Goal: Transaction & Acquisition: Purchase product/service

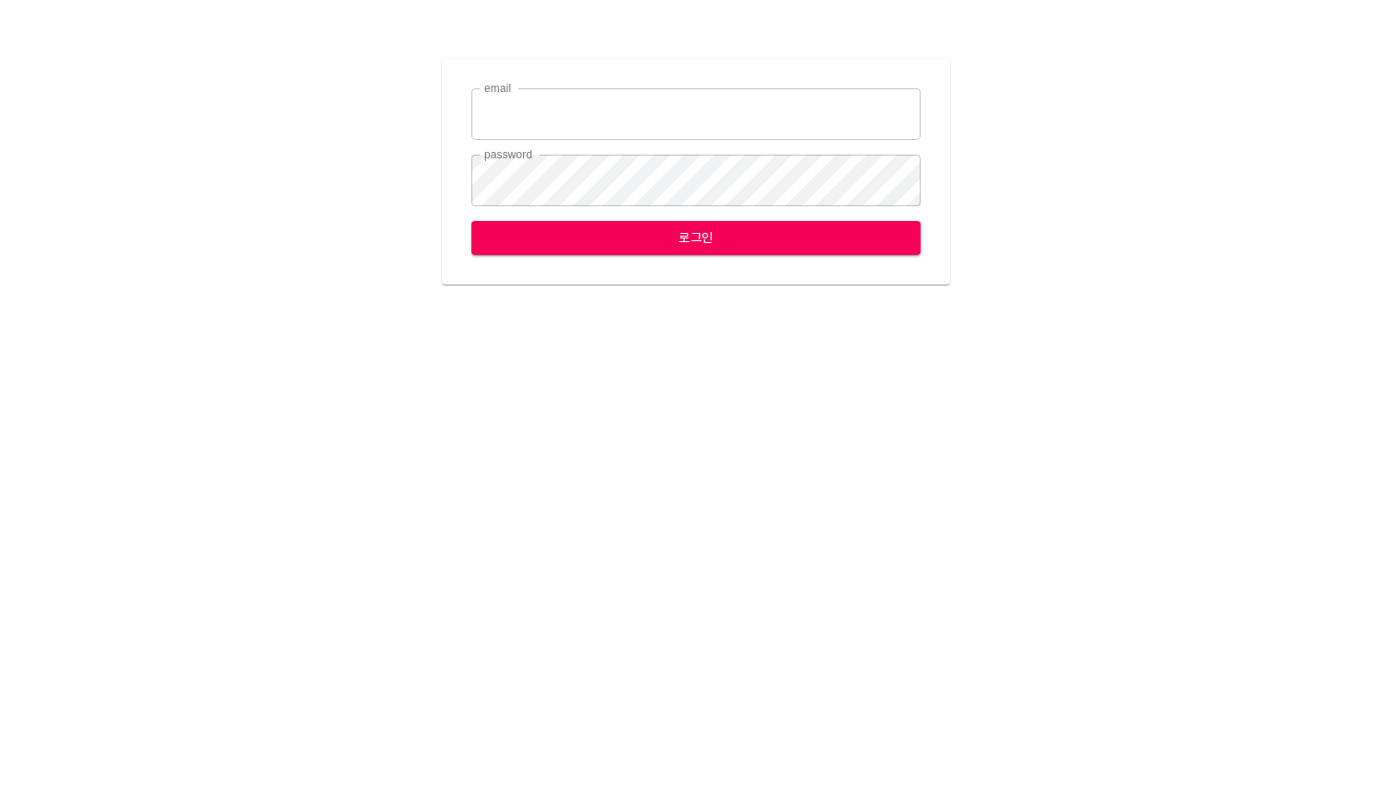
type input "[EMAIL_ADDRESS][DOMAIN_NAME]"
click at [735, 243] on span "로그인" at bounding box center [696, 237] width 420 height 23
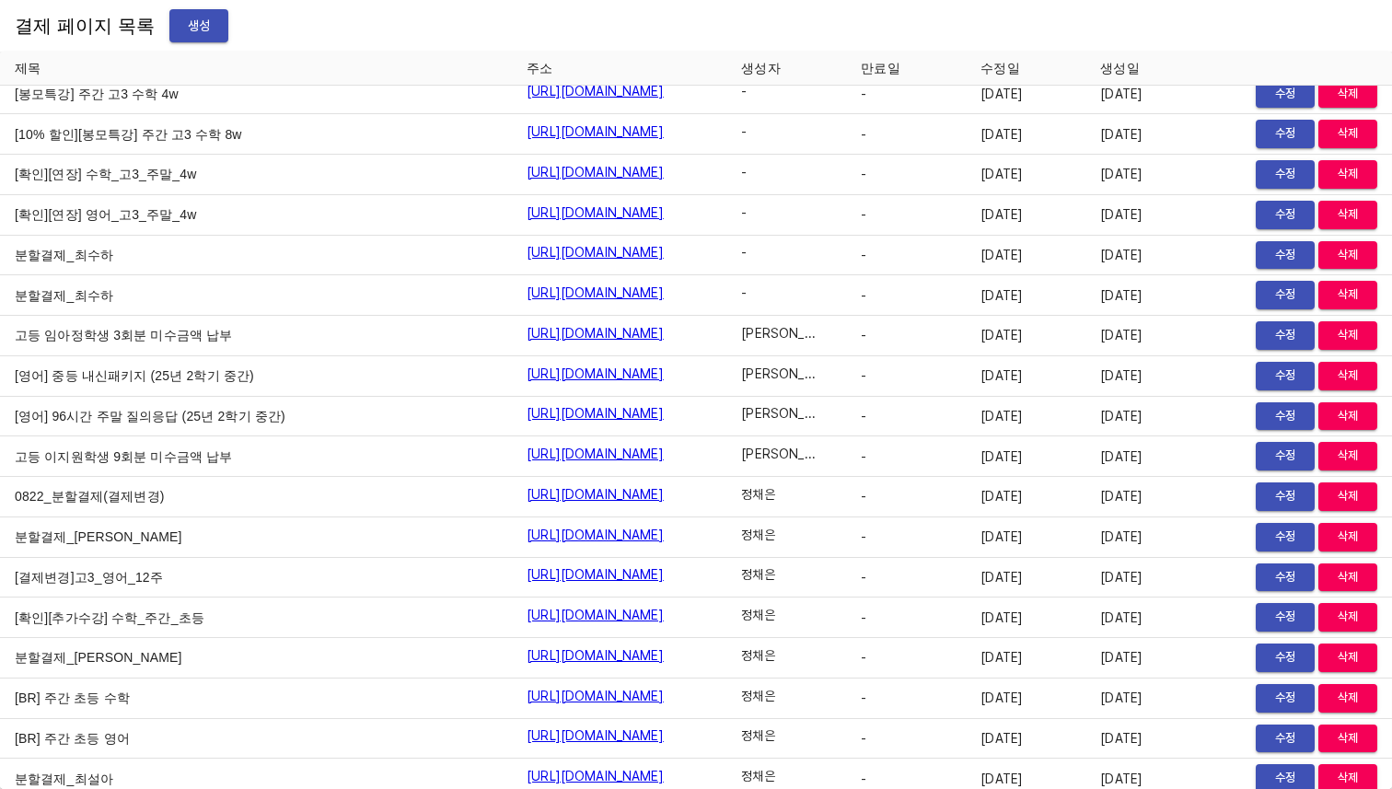
scroll to position [21405, 0]
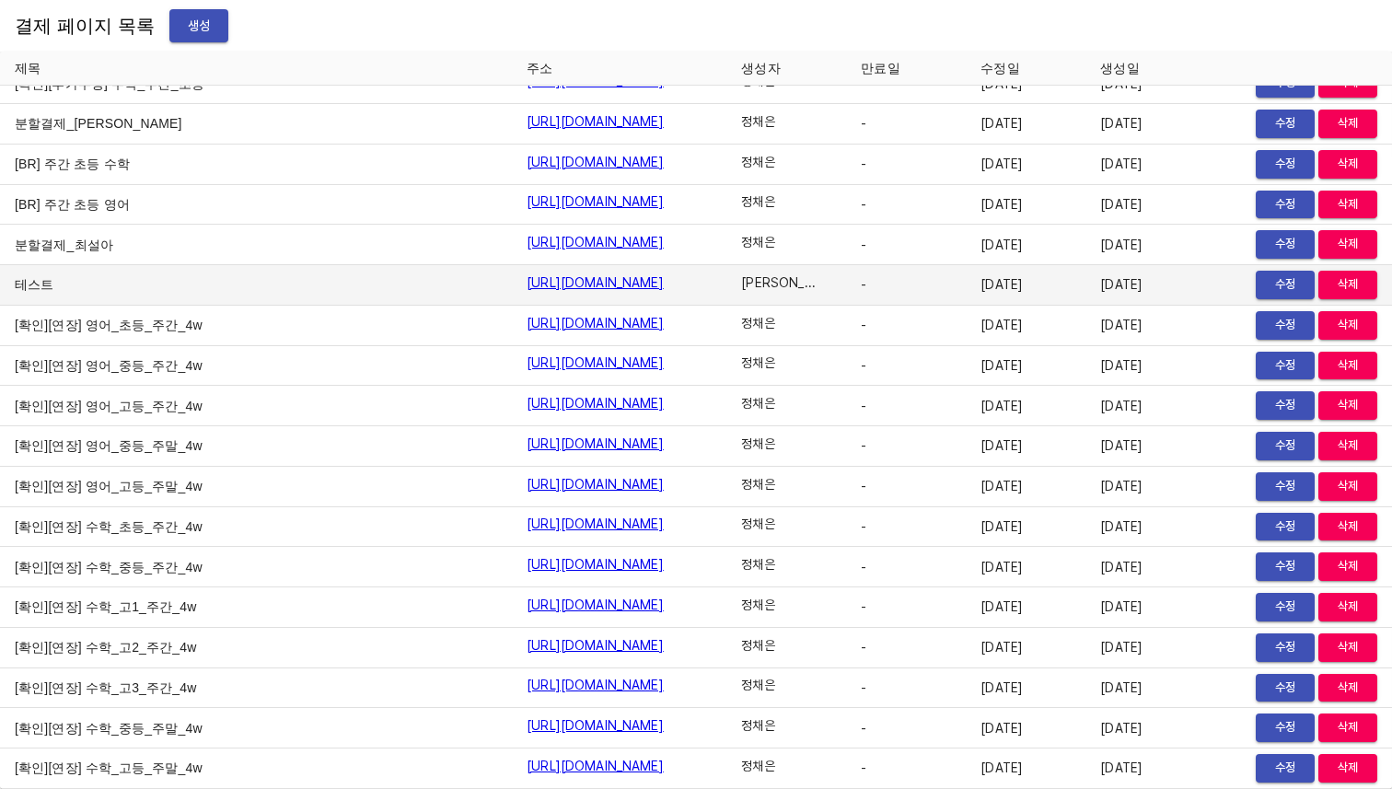
click at [526, 284] on link "https://payment.mildang.kr/gXdh0v3IANuJ_SXYIj77G" at bounding box center [594, 282] width 137 height 18
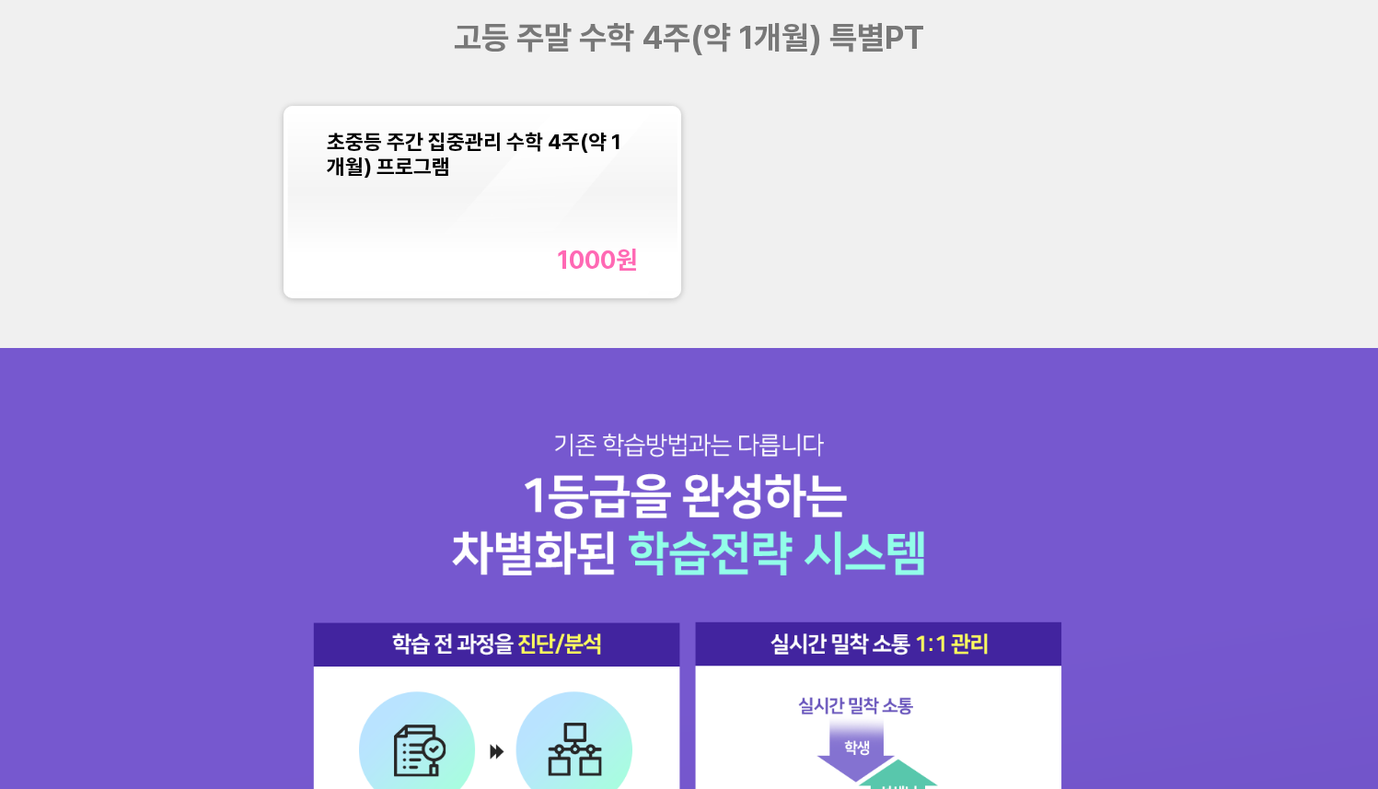
scroll to position [1856, 0]
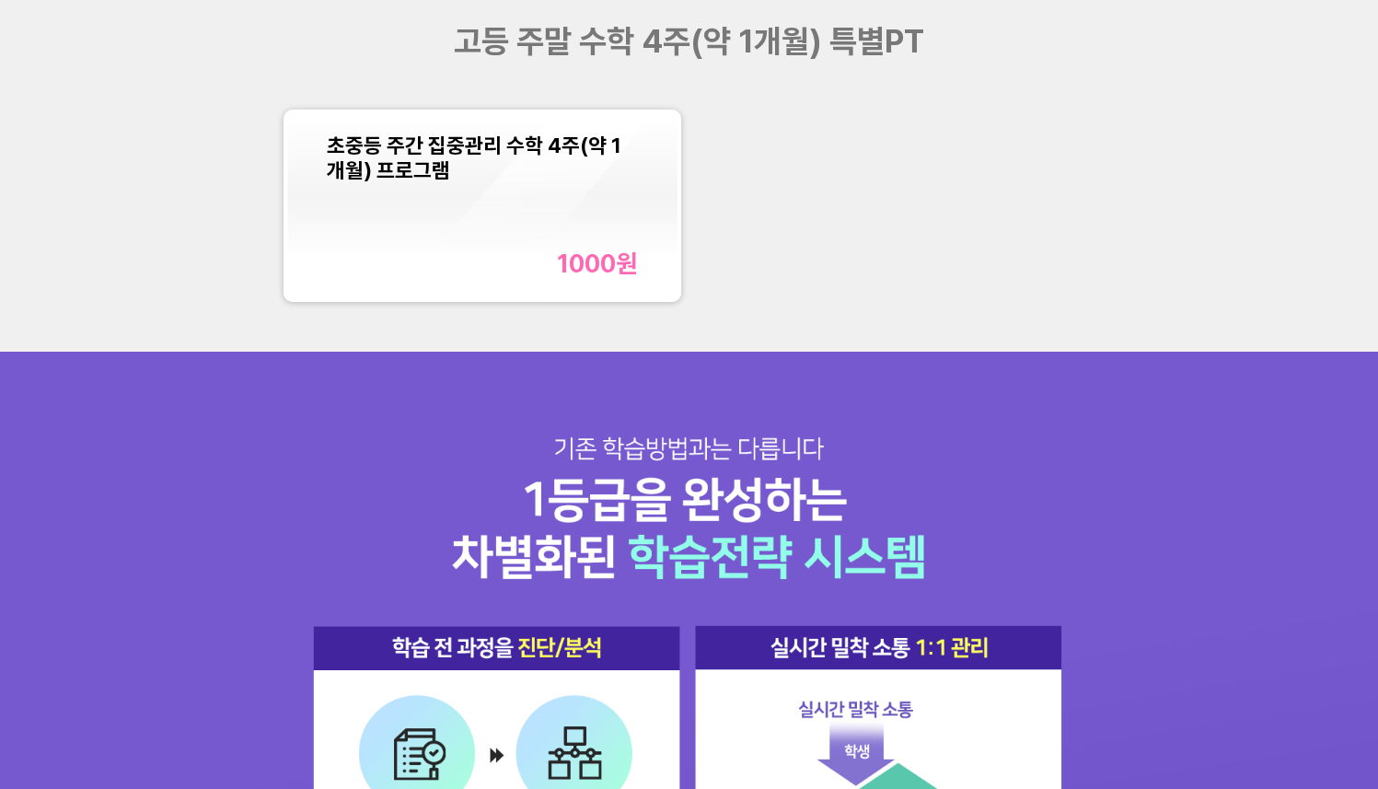
click at [537, 231] on div "초중등 주간 집중관리 수학 4주(약 1개월) 프로그램 1000 원" at bounding box center [483, 206] width 312 height 146
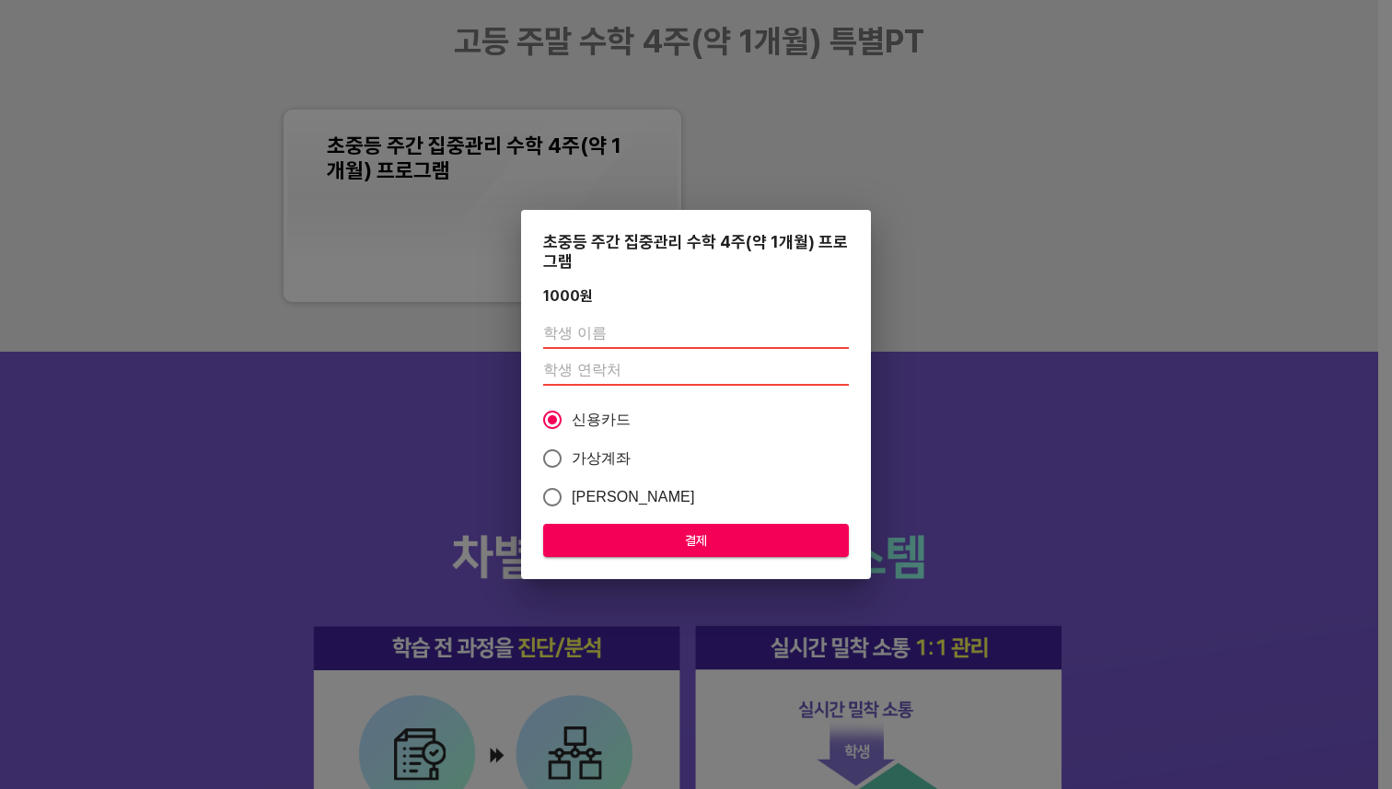
click at [651, 329] on input "text" at bounding box center [696, 333] width 306 height 29
type input "[PERSON_NAME]"
click at [627, 373] on input "number" at bounding box center [696, 370] width 306 height 29
type input "01048504720"
click at [590, 460] on span "가상계좌" at bounding box center [602, 458] width 60 height 22
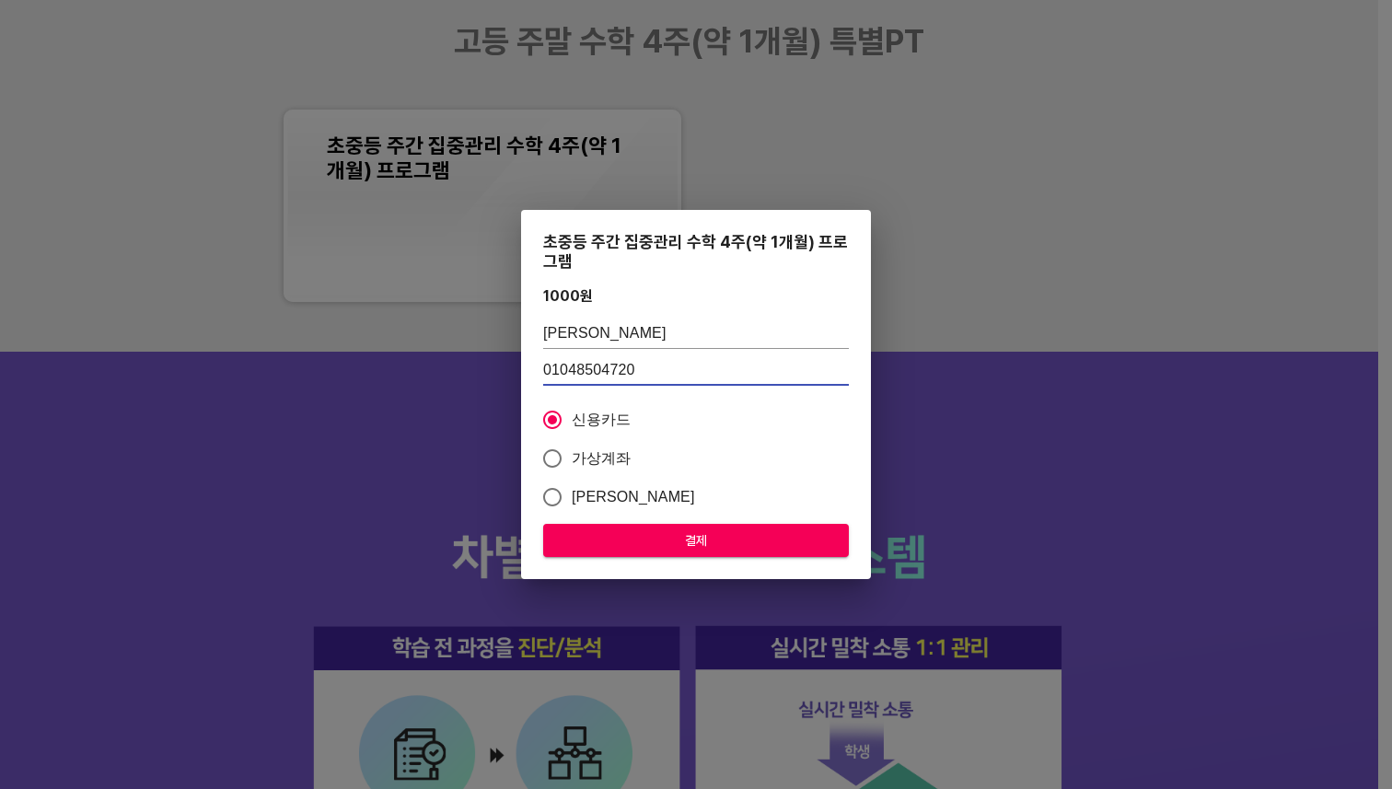
click at [572, 460] on input "가상계좌" at bounding box center [552, 458] width 39 height 39
radio input "true"
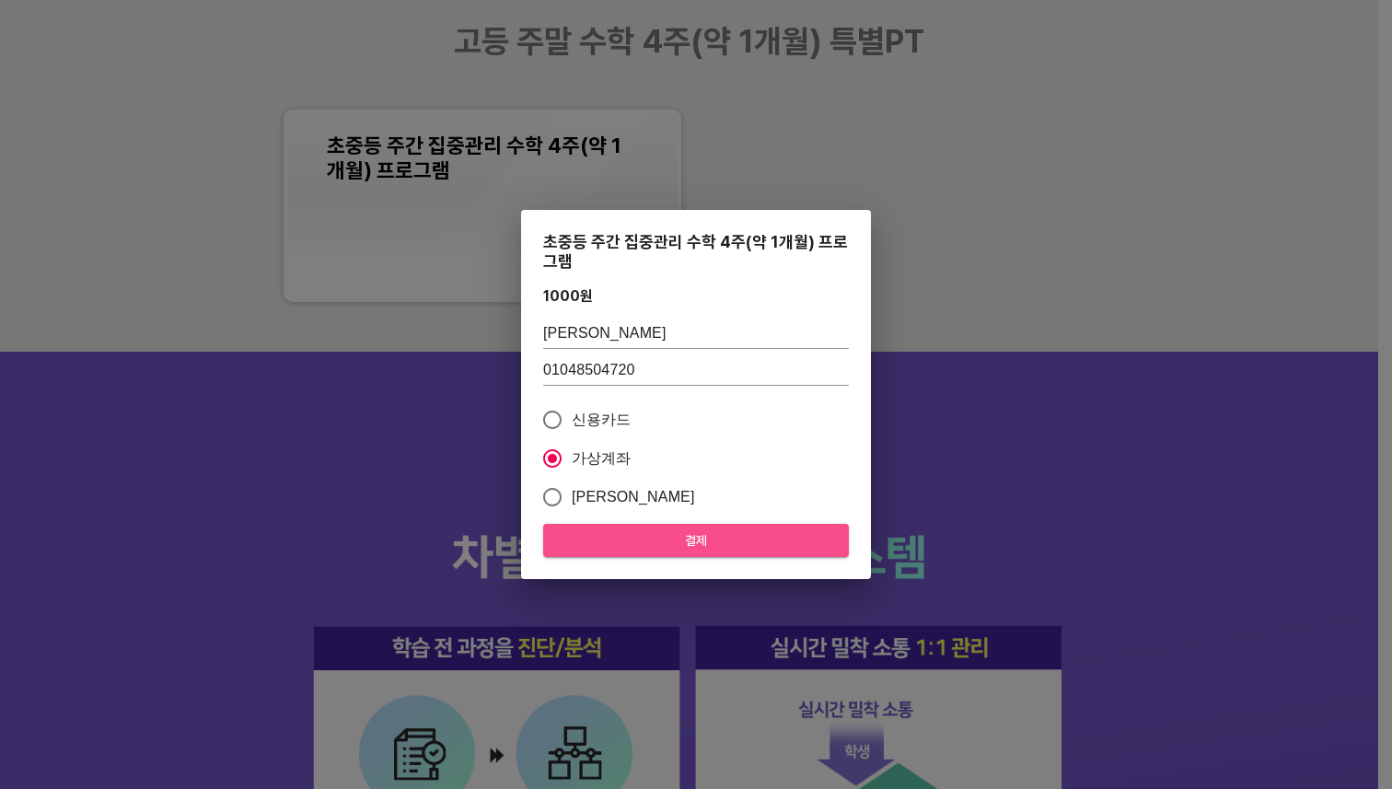
click at [639, 537] on span "결제" at bounding box center [696, 540] width 276 height 23
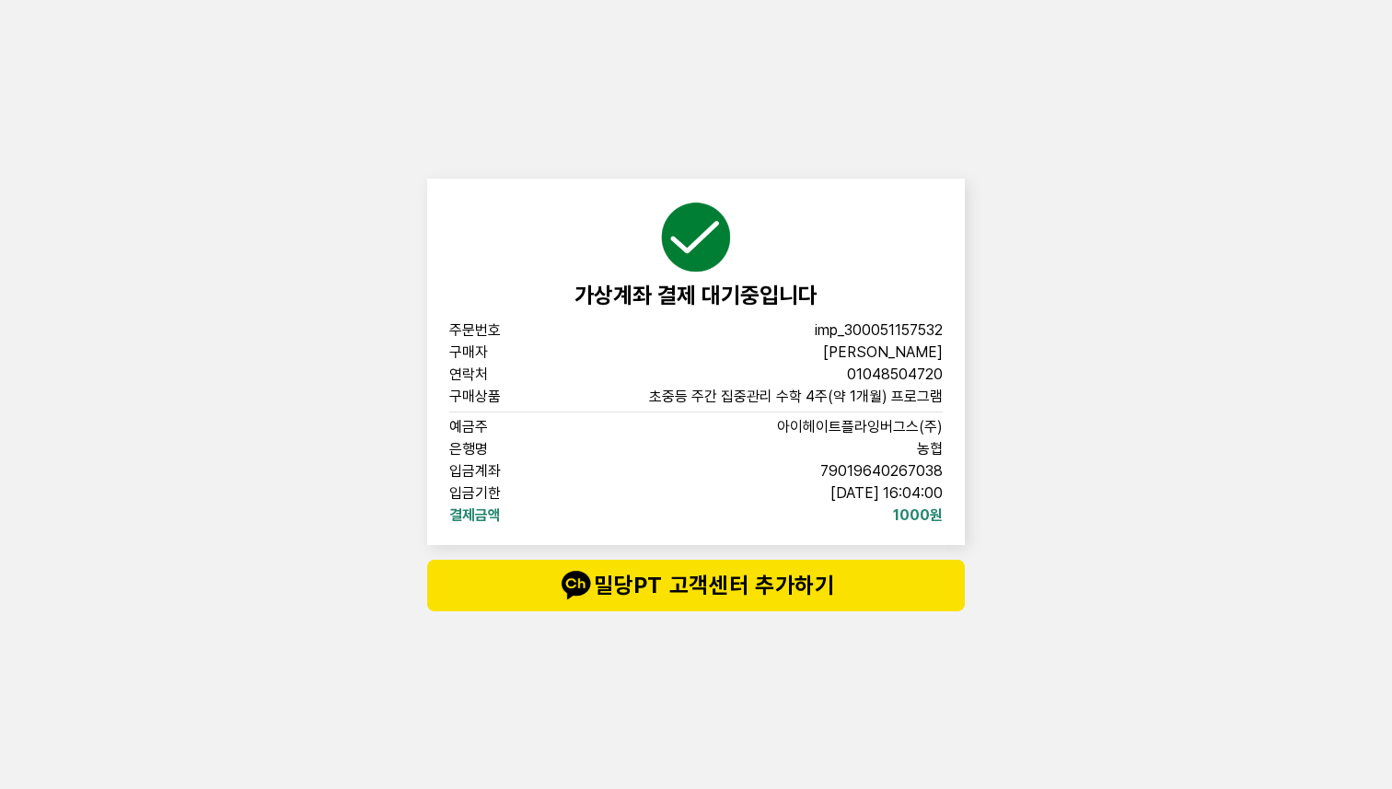
click at [851, 351] on div "구매자 [PERSON_NAME]" at bounding box center [695, 352] width 493 height 15
drag, startPoint x: 841, startPoint y: 353, endPoint x: 852, endPoint y: 383, distance: 31.5
click at [852, 383] on div "가상계좌 결제 대기중입니다 주문번호 imp_300051157532 구매자 이시은 연락처 01048504720 구매상품 초중등 주간 집중관리 수…" at bounding box center [696, 362] width 538 height 366
click at [860, 402] on span "초중등 주간 집중관리 수학 4주(약 1개월) 프로그램" at bounding box center [796, 396] width 294 height 15
drag, startPoint x: 879, startPoint y: 441, endPoint x: 865, endPoint y: 372, distance: 70.4
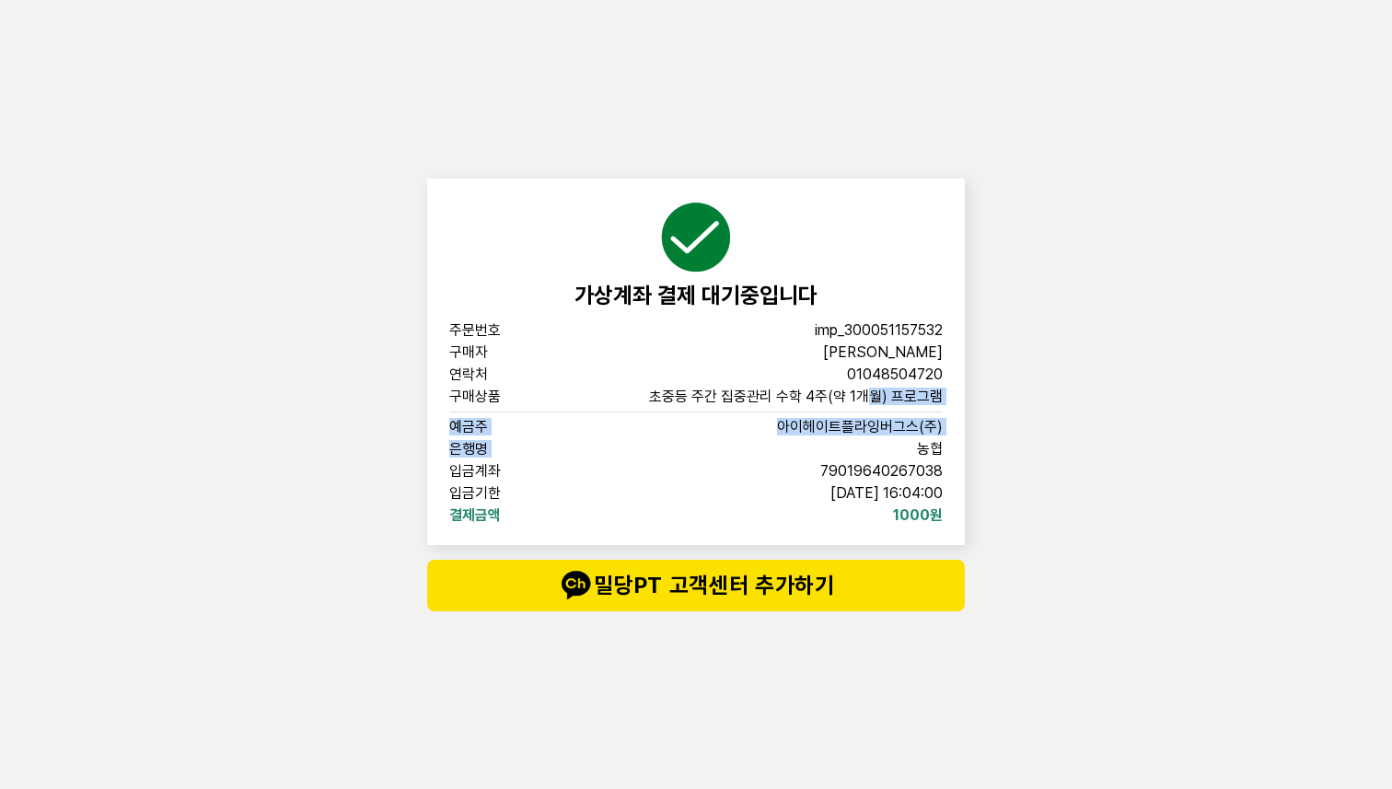
click at [865, 386] on div "주문번호 imp_300051157532 구매자 이시은 연락처 01048504720 구매상품 초중등 주간 집중관리 수학 4주(약 1개월) 프로그…" at bounding box center [695, 423] width 493 height 200
click at [865, 372] on span "01048504720" at bounding box center [895, 374] width 96 height 15
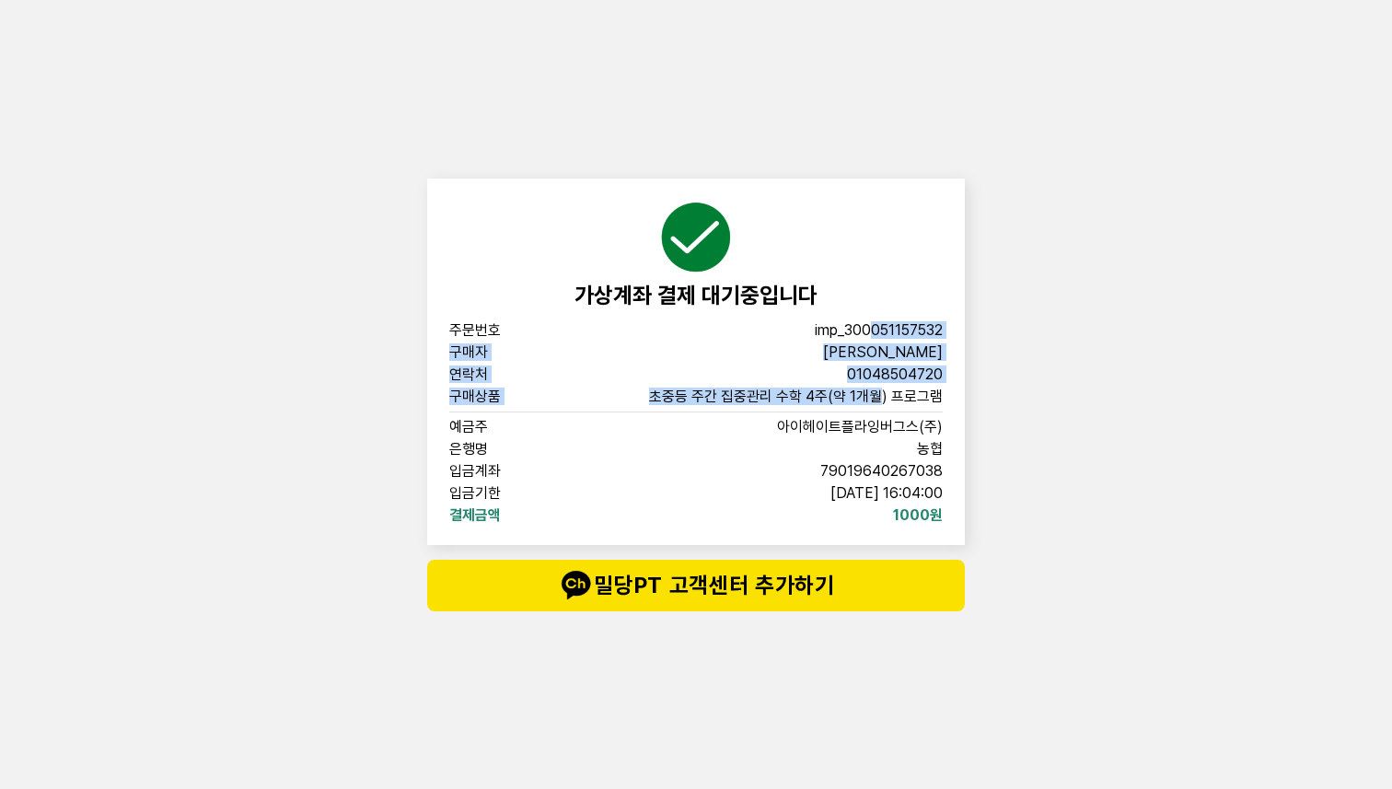
drag, startPoint x: 873, startPoint y: 327, endPoint x: 877, endPoint y: 399, distance: 72.9
click at [876, 396] on div "주문번호 imp_300051157532 구매자 이시은 연락처 01048504720 구매상품 초중등 주간 집중관리 수학 4주(약 1개월) 프로그…" at bounding box center [695, 423] width 493 height 200
click at [878, 399] on span "초중등 주간 집중관리 수학 4주(약 1개월) 프로그램" at bounding box center [796, 396] width 294 height 15
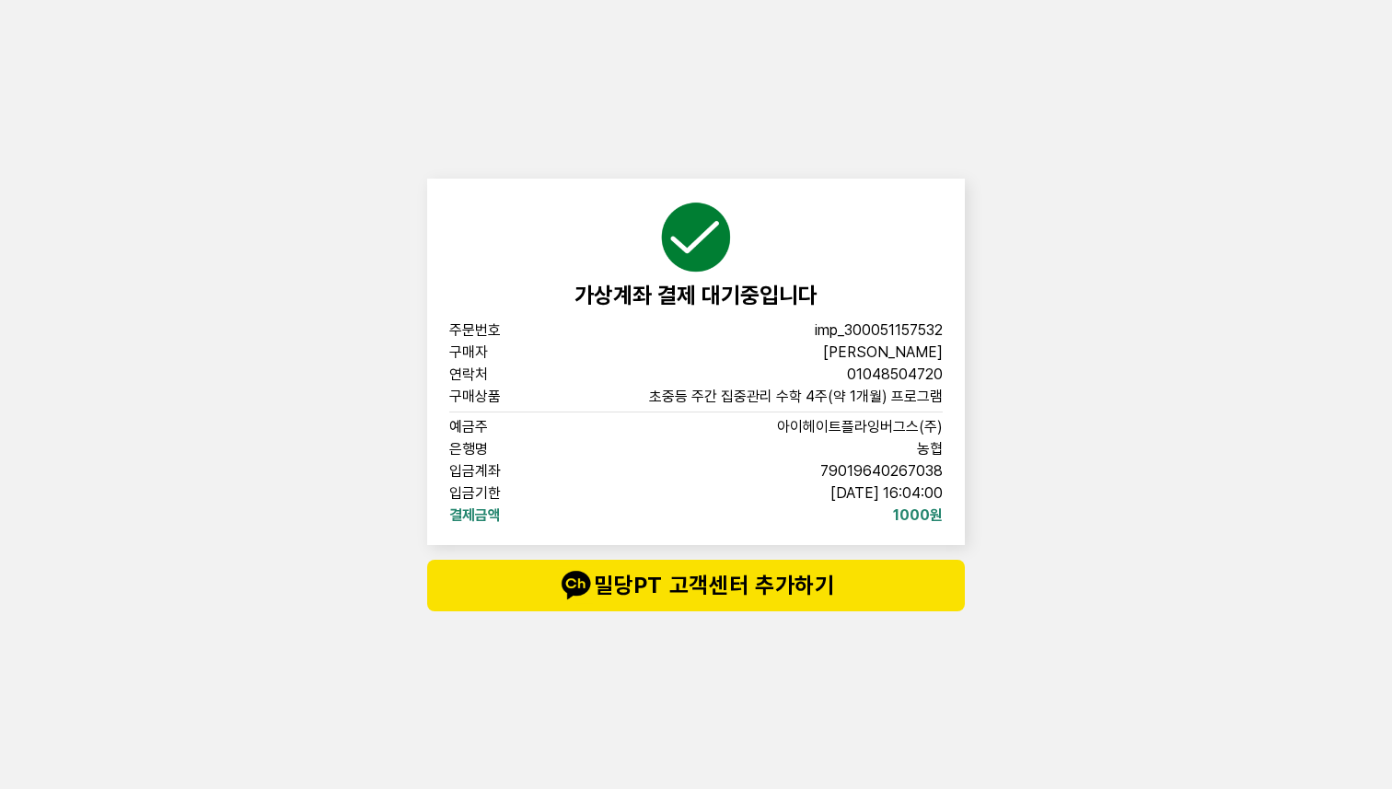
click at [908, 477] on span "79019640267038" at bounding box center [881, 471] width 122 height 15
drag, startPoint x: 873, startPoint y: 477, endPoint x: 863, endPoint y: 414, distance: 63.3
click at [863, 415] on div "주문번호 imp_300051157532 구매자 이시은 연락처 01048504720 구매상품 초중등 주간 집중관리 수학 4주(약 1개월) 프로그…" at bounding box center [695, 423] width 493 height 200
click at [863, 414] on div "주문번호 imp_300051157532 구매자 이시은 연락처 01048504720 구매상품 초중등 주간 집중관리 수학 4주(약 1개월) 프로그…" at bounding box center [695, 423] width 493 height 200
click at [1266, 498] on div "가상계좌 결제 대기중입니다 주문번호 imp_300051157532 구매자 이시은 연락처 01048504720 구매상품 초중등 주간 집중관리 수…" at bounding box center [696, 394] width 1392 height 789
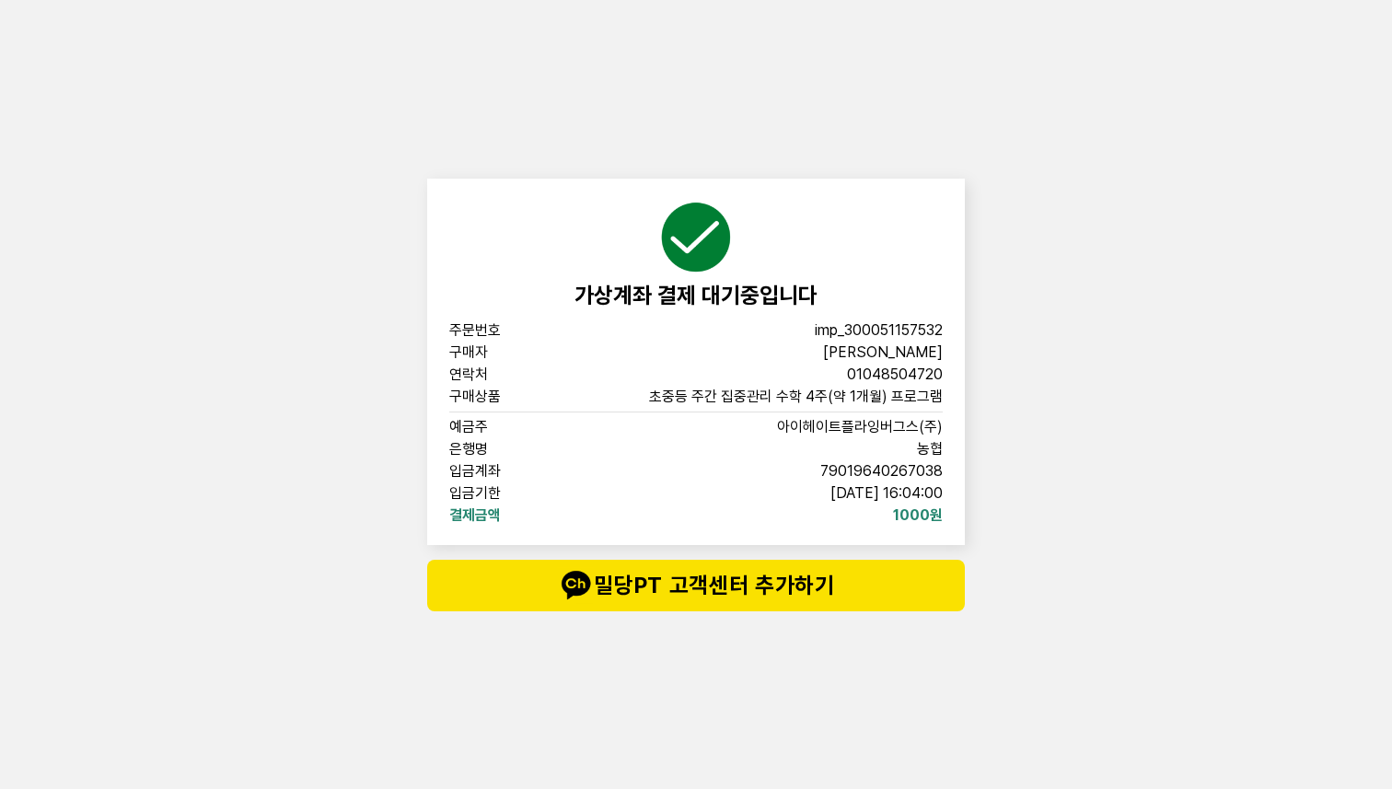
click at [1094, 387] on div "가상계좌 결제 대기중입니다 주문번호 imp_300051157532 구매자 이시은 연락처 01048504720 구매상품 초중등 주간 집중관리 수…" at bounding box center [696, 394] width 1392 height 789
drag, startPoint x: 841, startPoint y: 316, endPoint x: 871, endPoint y: 376, distance: 67.5
click at [871, 376] on div "가상계좌 결제 대기중입니다 주문번호 imp_300051157532 구매자 이시은 연락처 01048504720 구매상품 초중등 주간 집중관리 수…" at bounding box center [696, 362] width 538 height 366
click at [871, 376] on span "01048504720" at bounding box center [895, 374] width 96 height 15
click at [861, 328] on span "imp_300051157532" at bounding box center [879, 330] width 128 height 15
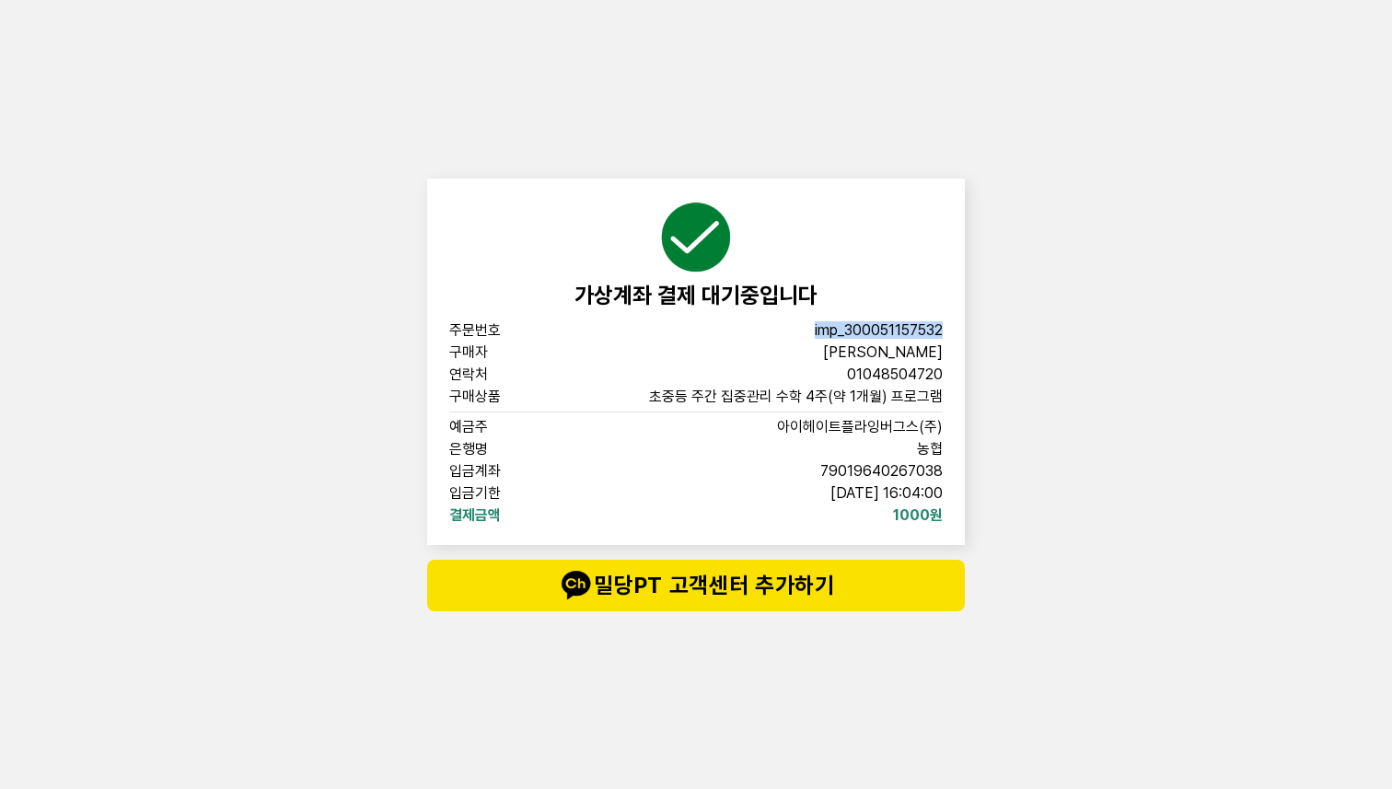
click at [861, 328] on span "imp_300051157532" at bounding box center [879, 330] width 128 height 15
copy span "imp_300051157532"
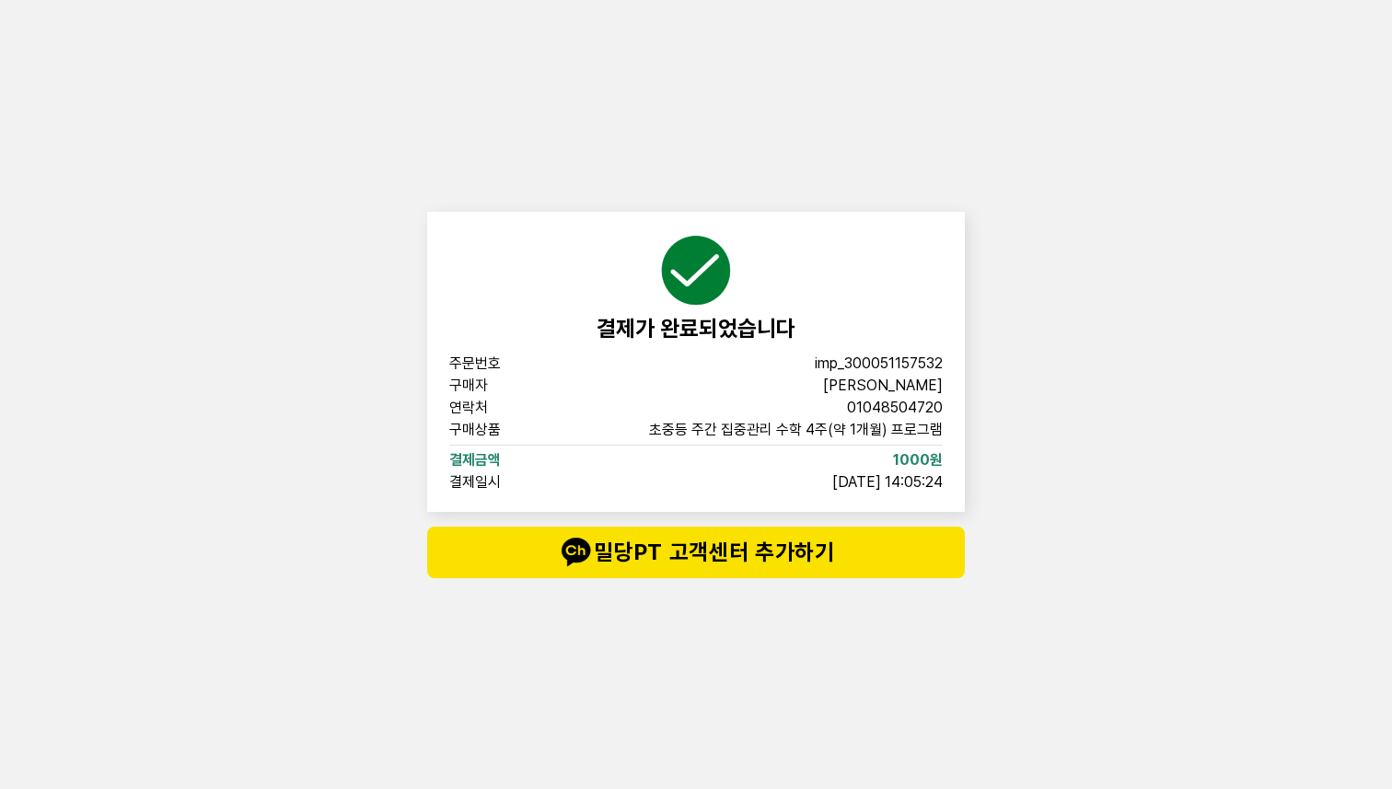
click at [879, 108] on div "결제가 완료되었습니다 주문번호 imp_[PHONE_NUMBER] 구매자 이시은 연락처 01048504720 구매상품 초중등 주간 집중관리 수학…" at bounding box center [696, 394] width 552 height 789
